Goal: Task Accomplishment & Management: Manage account settings

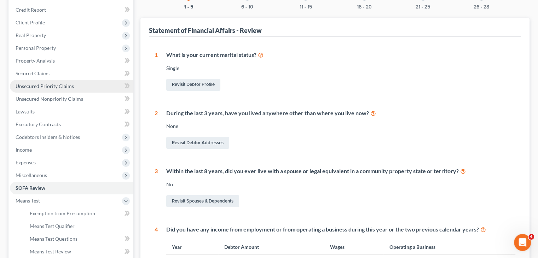
scroll to position [71, 0]
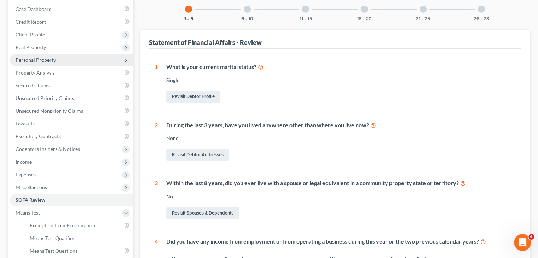
click at [39, 59] on span "Personal Property" at bounding box center [36, 60] width 40 height 6
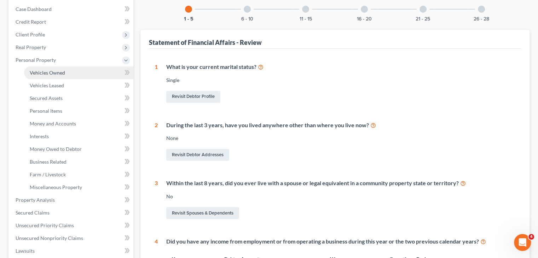
click at [47, 75] on span "Vehicles Owned" at bounding box center [47, 73] width 35 height 6
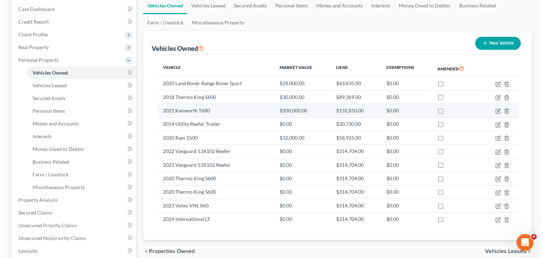
scroll to position [106, 0]
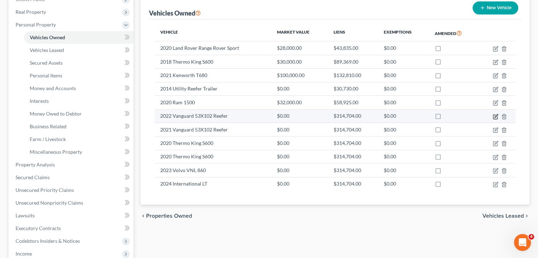
click at [494, 117] on icon "button" at bounding box center [496, 117] width 6 height 6
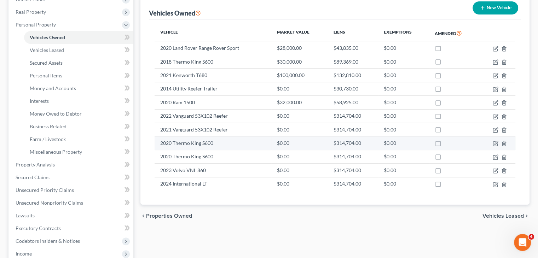
select select "0"
select select "4"
select select "2"
select select "0"
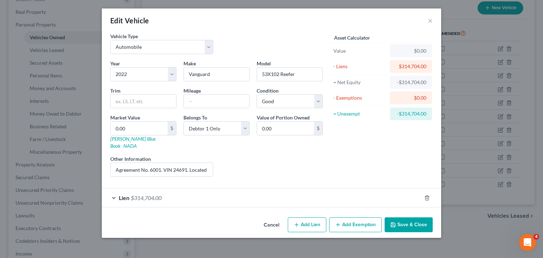
click at [116, 189] on div "Lien $314,704.00" at bounding box center [262, 198] width 320 height 19
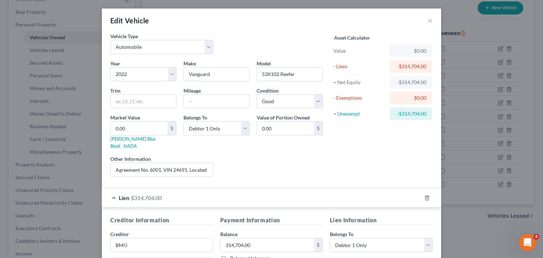
scroll to position [71, 0]
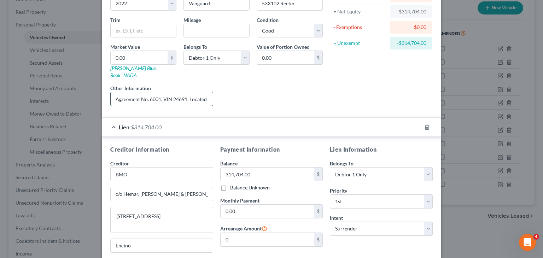
click at [201, 93] on input "Agreement No. 6001. VIN 24691. Located at 6852 37th St, Jurupa Valley, CA 92509." at bounding box center [162, 98] width 102 height 13
click at [204, 92] on input "Agreement No. 6001. VIN 24691. Located at 6852 37th St, Jurupa Valley, CA 92509." at bounding box center [162, 98] width 102 height 13
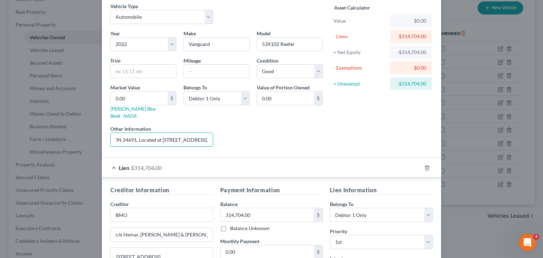
scroll to position [0, 0]
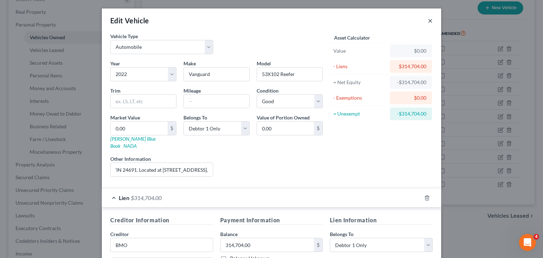
click at [429, 22] on button "×" at bounding box center [430, 20] width 5 height 8
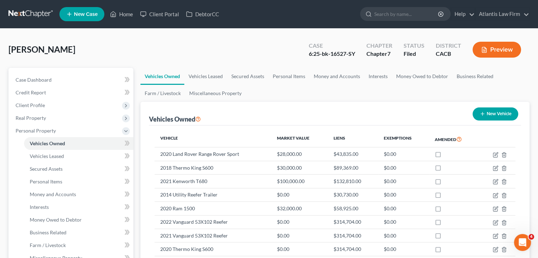
click at [27, 12] on link at bounding box center [30, 14] width 45 height 13
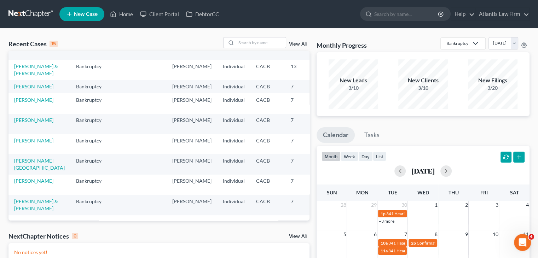
scroll to position [188, 0]
click at [256, 45] on input "search" at bounding box center [261, 43] width 50 height 10
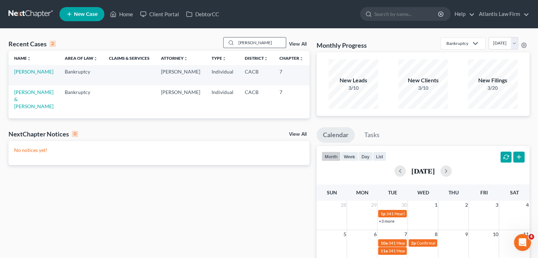
scroll to position [0, 0]
type input "[PERSON_NAME]"
click at [22, 75] on link "[PERSON_NAME]" at bounding box center [33, 72] width 39 height 6
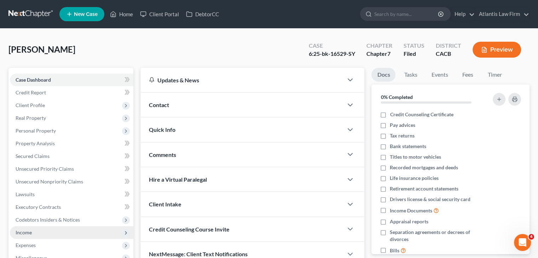
click at [44, 236] on span "Income" at bounding box center [71, 232] width 123 height 13
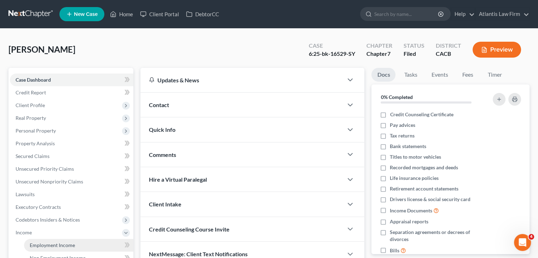
click at [48, 247] on span "Employment Income" at bounding box center [52, 245] width 45 height 6
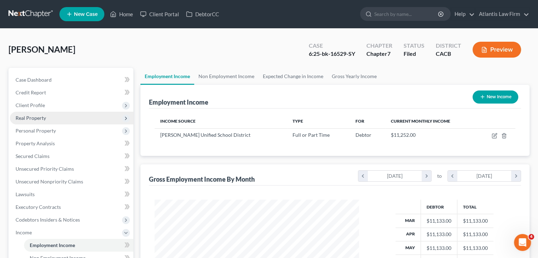
click at [44, 118] on span "Real Property" at bounding box center [31, 118] width 30 height 6
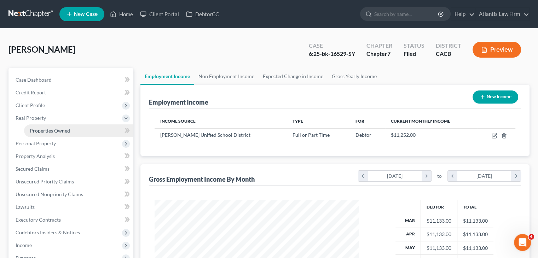
click at [59, 134] on link "Properties Owned" at bounding box center [78, 131] width 109 height 13
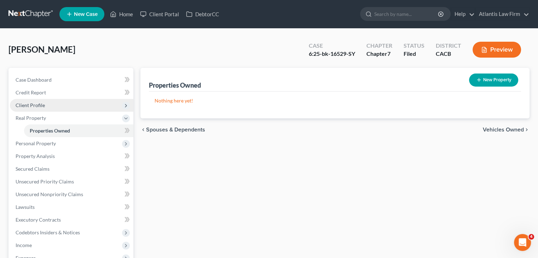
click at [47, 106] on span "Client Profile" at bounding box center [71, 105] width 123 height 13
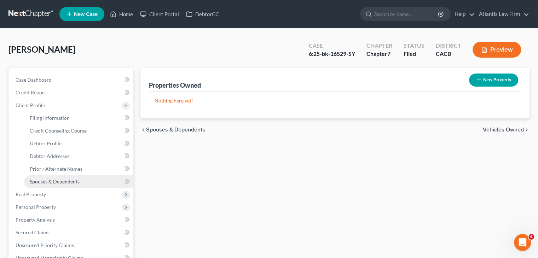
click at [56, 182] on span "Spouses & Dependents" at bounding box center [55, 182] width 50 height 6
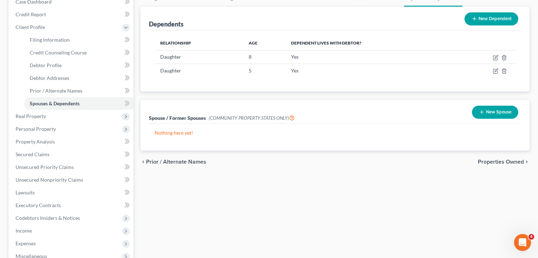
scroll to position [177, 0]
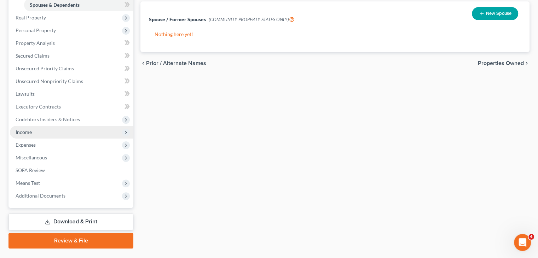
click at [41, 133] on span "Income" at bounding box center [71, 132] width 123 height 13
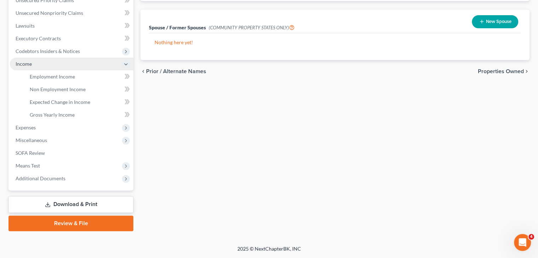
scroll to position [168, 0]
